Goal: Navigation & Orientation: Find specific page/section

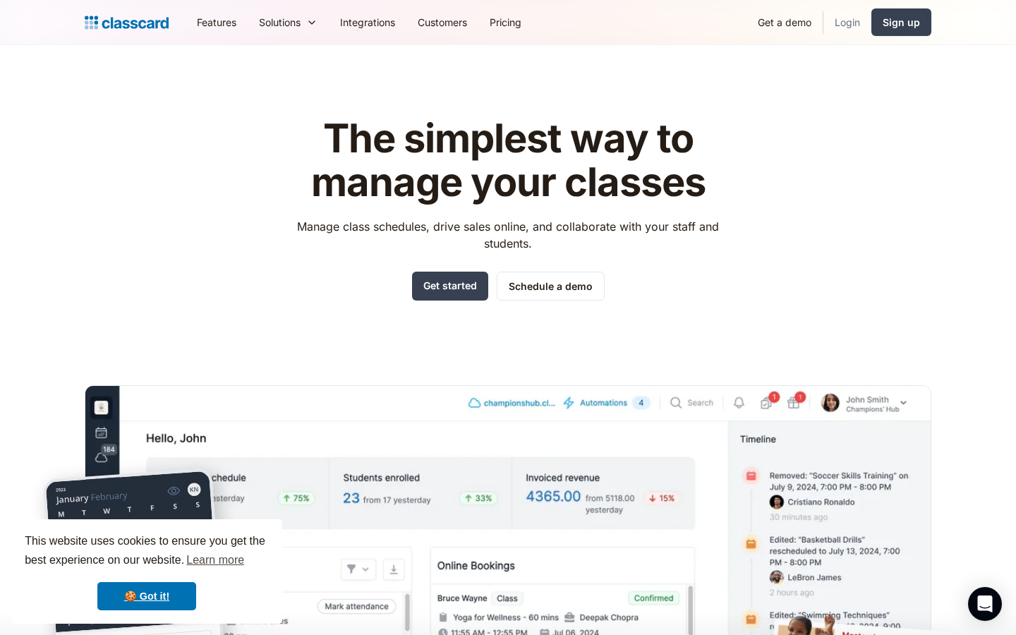
click at [856, 22] on link "Login" at bounding box center [847, 22] width 48 height 32
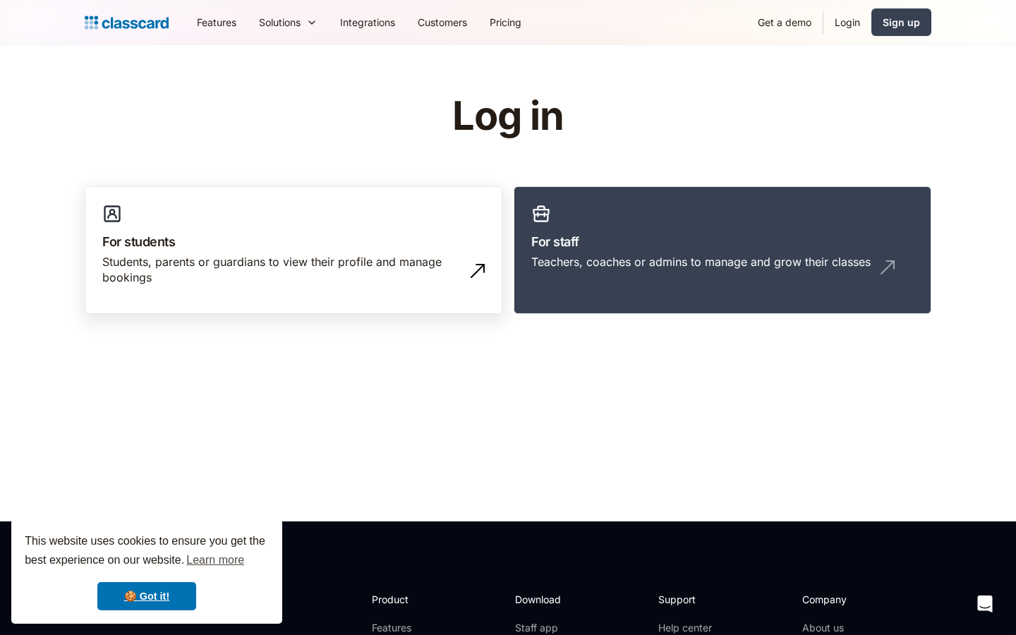
click at [257, 274] on div "Students, parents or guardians to view their profile and manage bookings" at bounding box center [279, 270] width 354 height 32
